Goal: Task Accomplishment & Management: Manage account settings

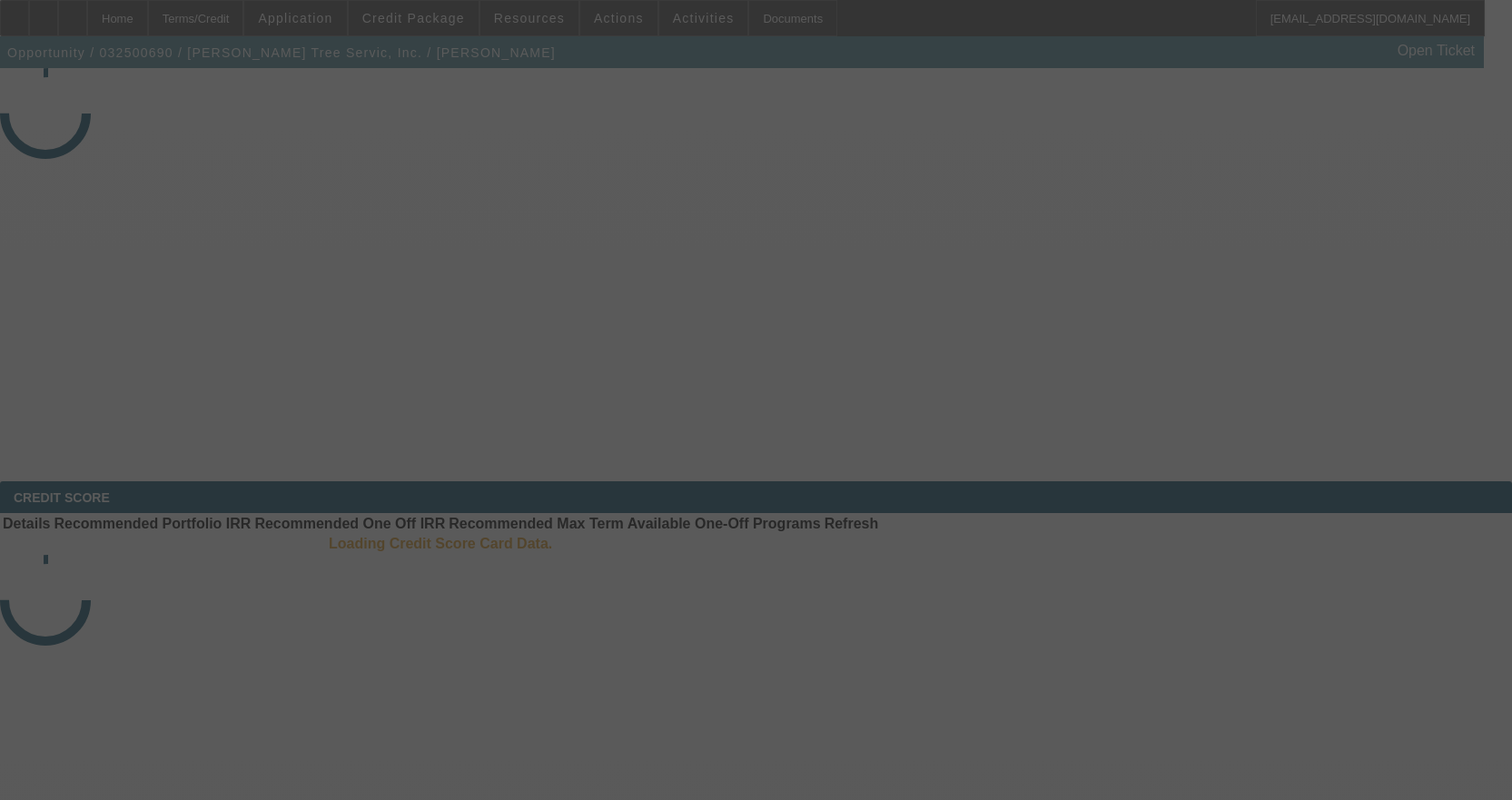
select select "3"
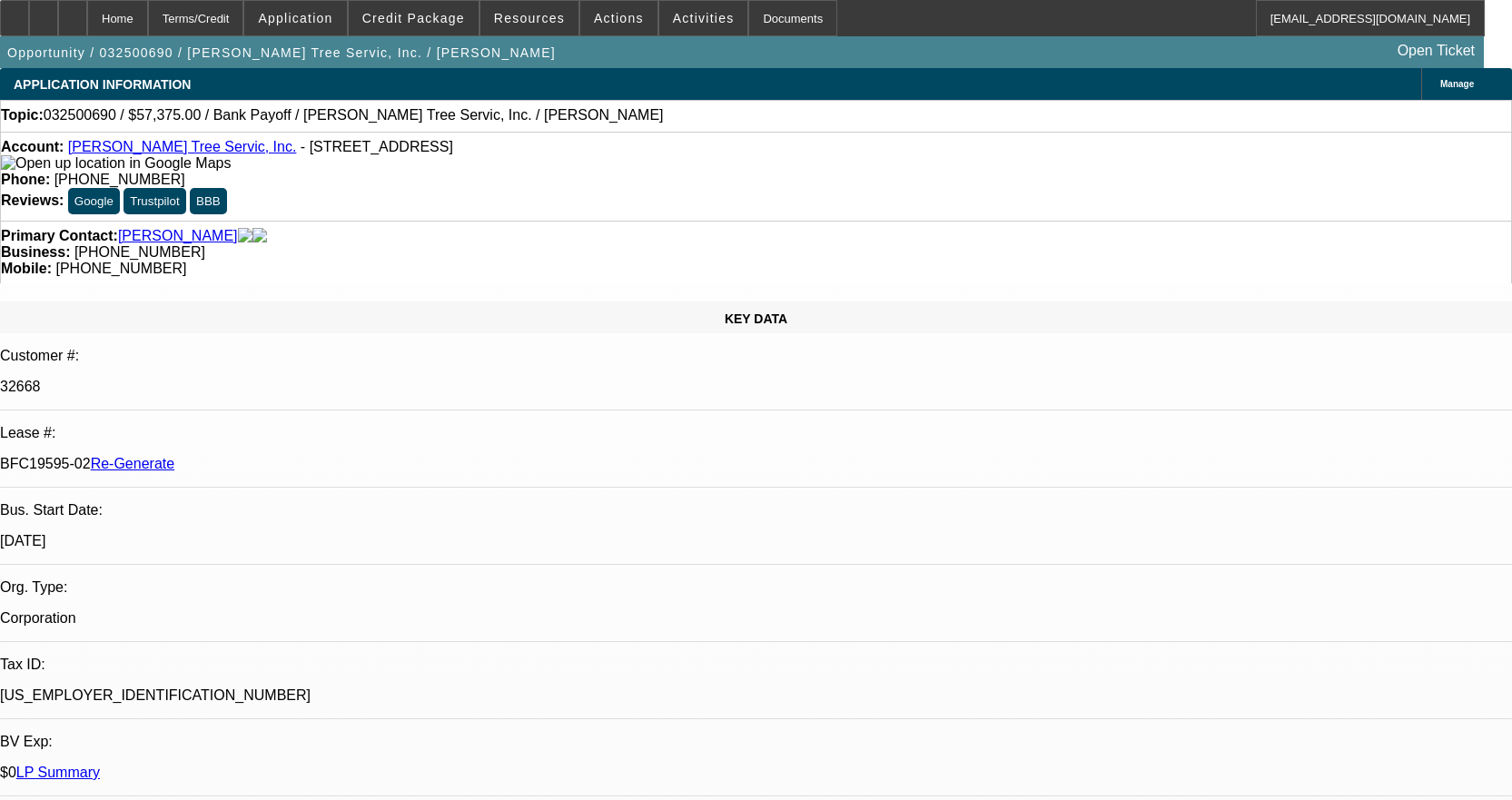
select select "0.1"
select select "0"
select select "3"
select select "0"
select select "6"
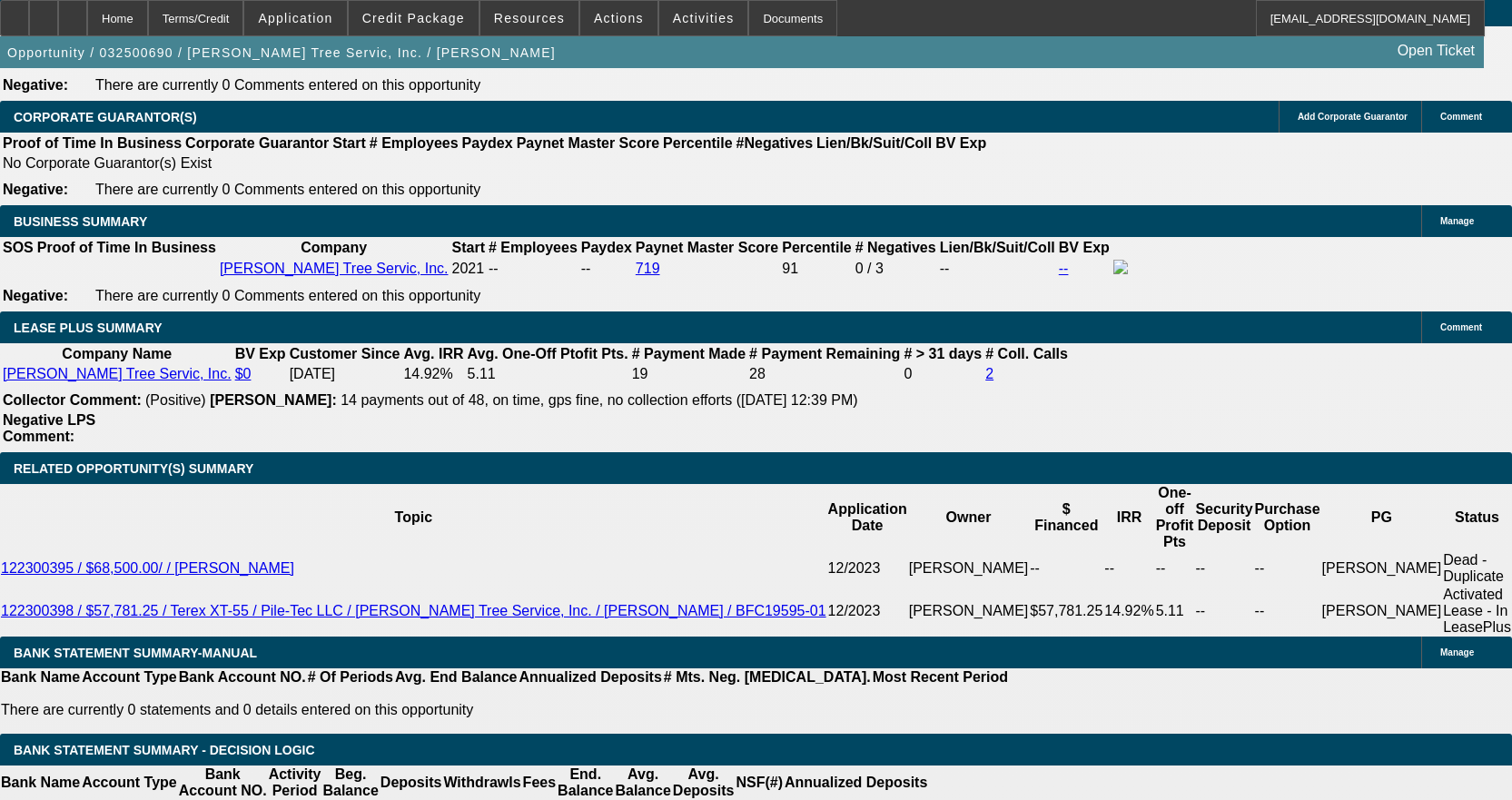
scroll to position [3088, 0]
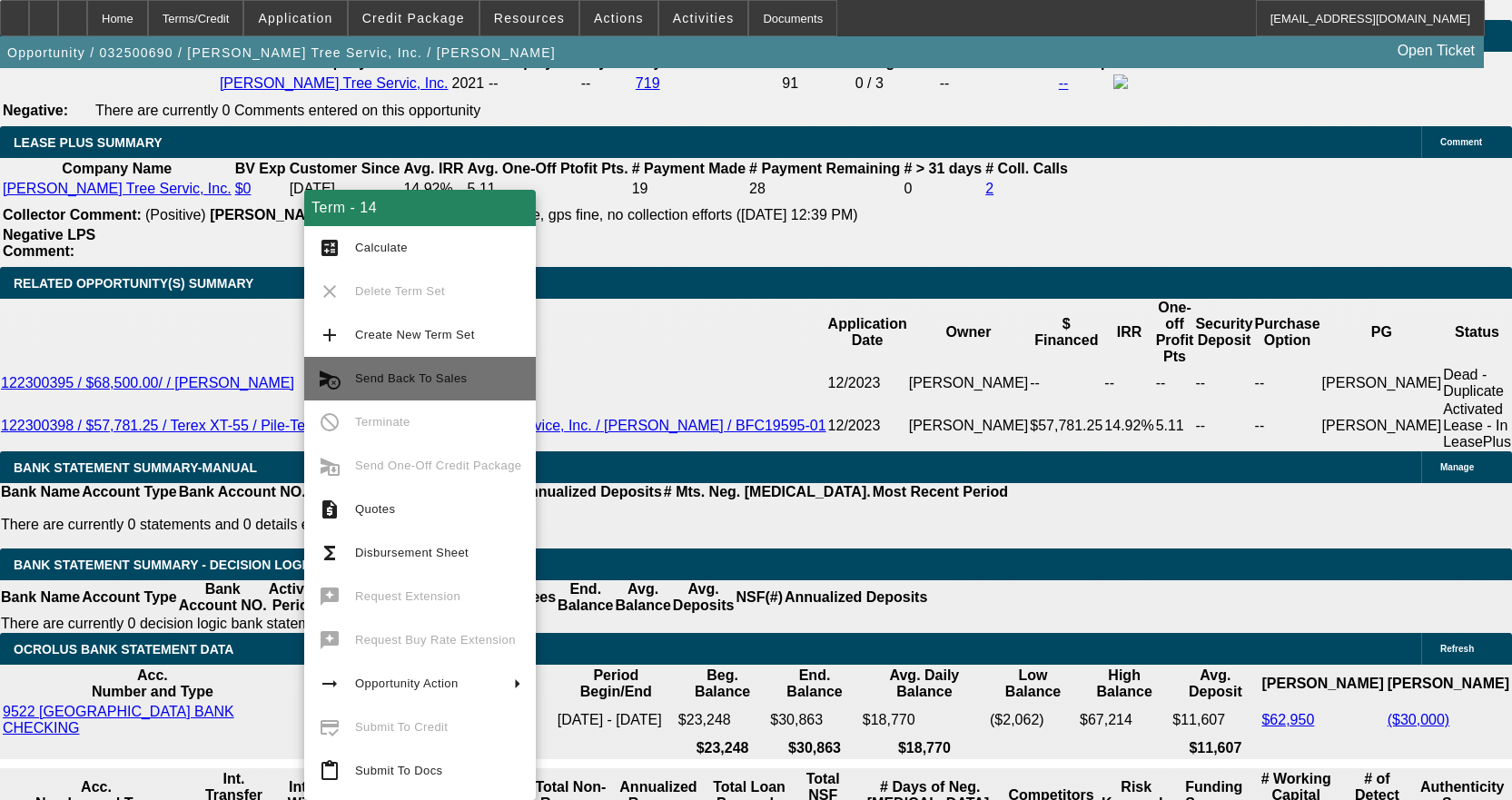
click at [444, 370] on span "Send Back To Sales" at bounding box center [438, 378] width 166 height 22
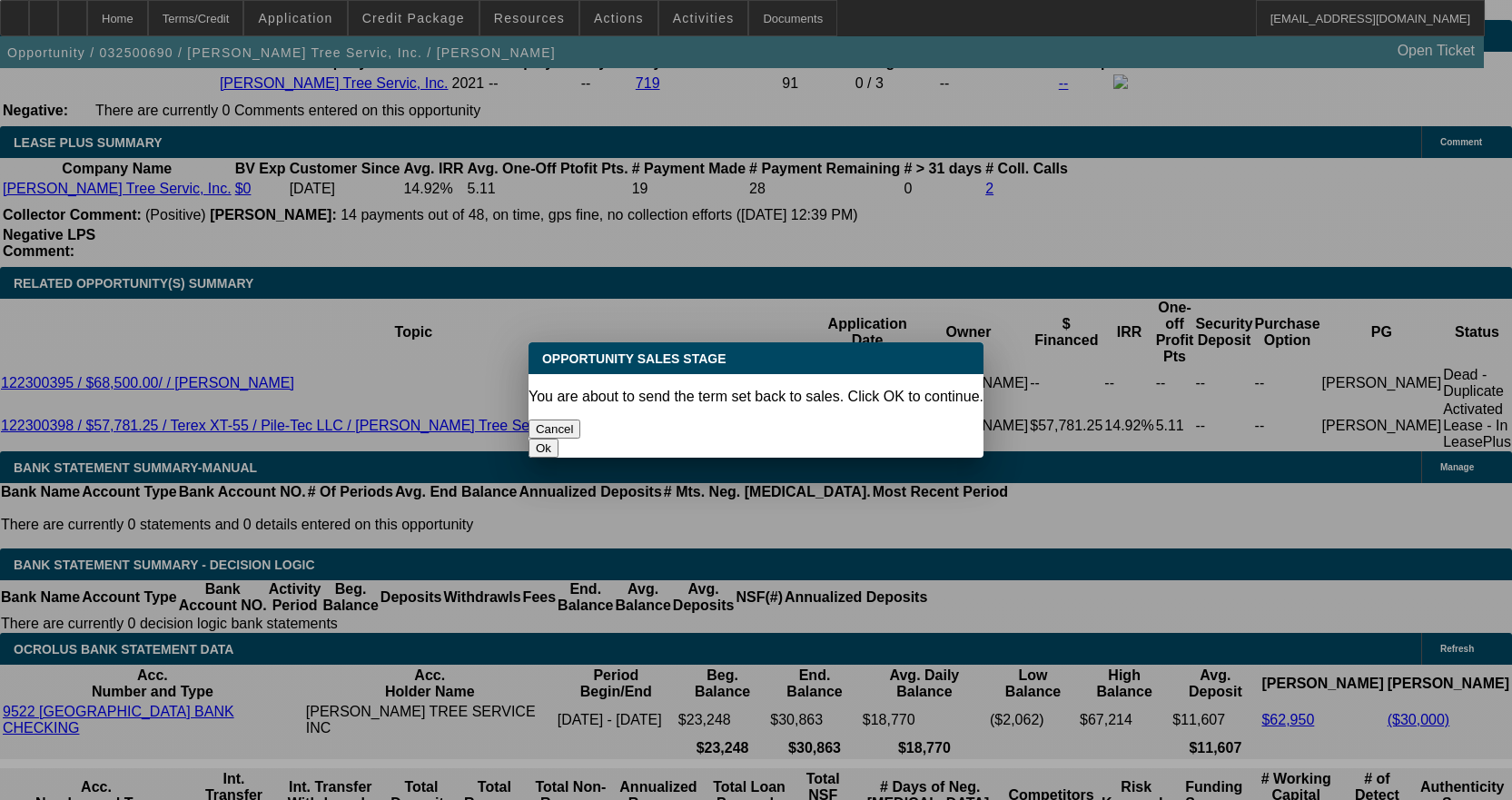
click at [558, 438] on button "Ok" at bounding box center [543, 448] width 30 height 19
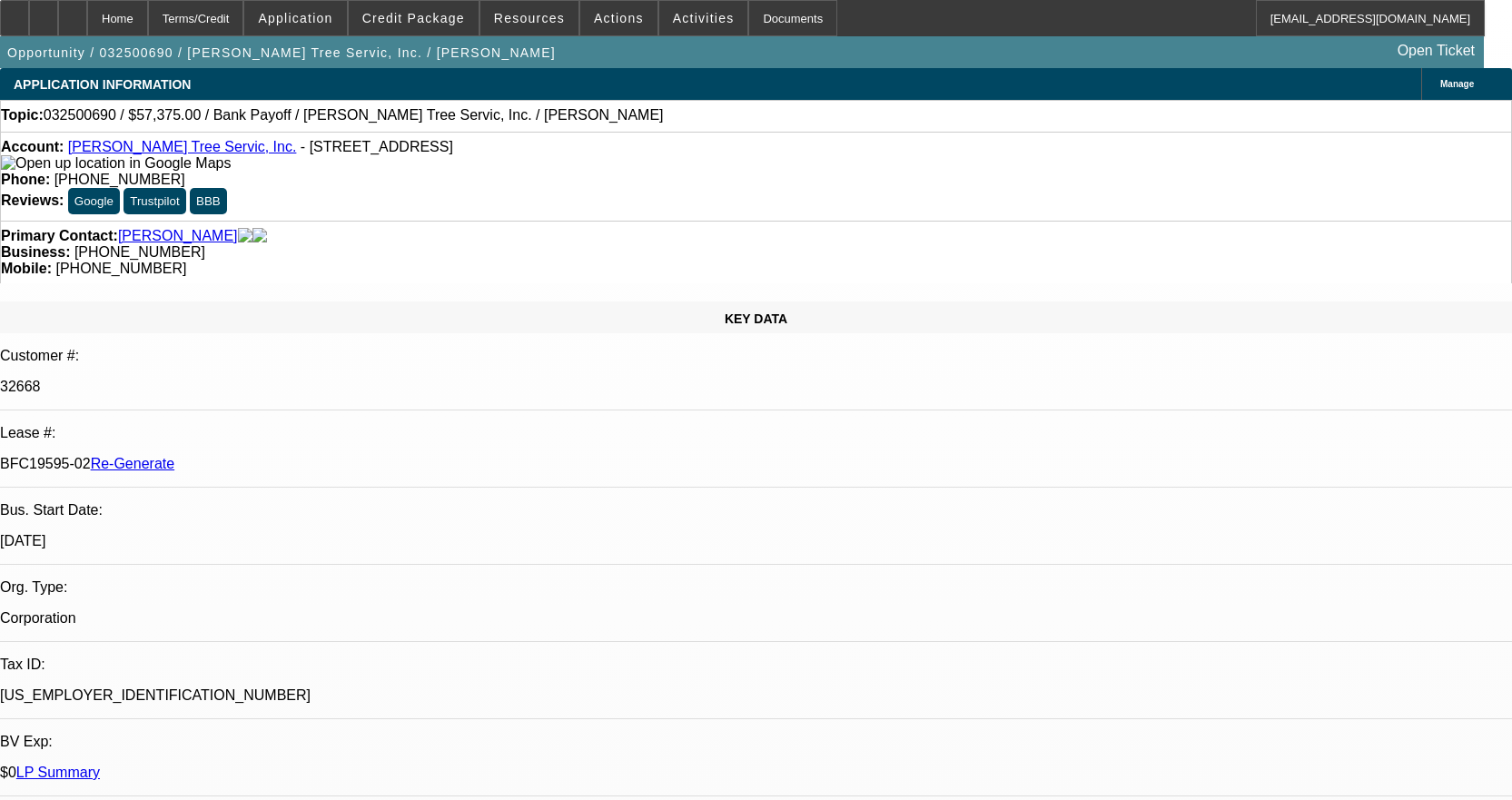
type textarea "Needs to be updated with the new payoff"
